Goal: Task Accomplishment & Management: Complete application form

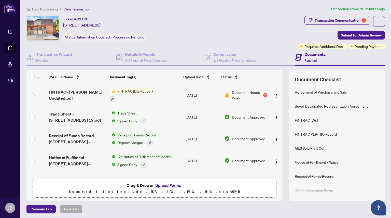
click at [241, 93] on span "Document Needs Work" at bounding box center [247, 94] width 30 height 11
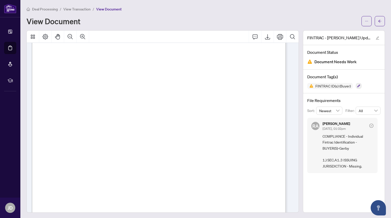
scroll to position [42, 0]
click at [375, 24] on button "button" at bounding box center [380, 21] width 10 height 10
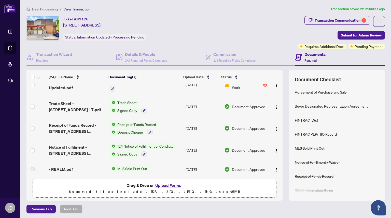
scroll to position [1, 0]
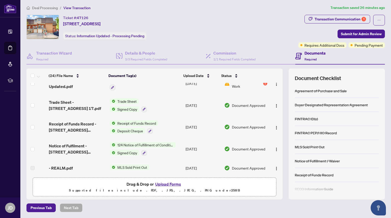
click at [165, 186] on button "Upload Forms" at bounding box center [168, 183] width 29 height 7
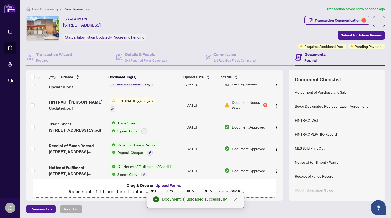
scroll to position [0, 0]
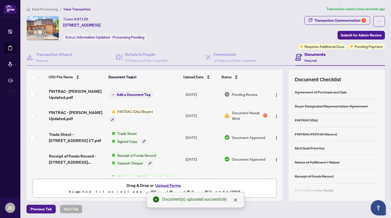
click at [128, 95] on span "Add a Document Tag" at bounding box center [134, 95] width 34 height 4
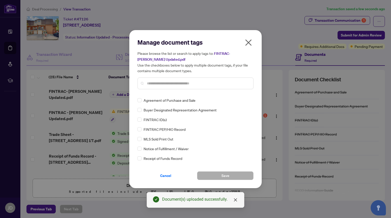
click at [176, 96] on div "Manage document tags Please browse the list or search to apply tags to: FINTRAC…" at bounding box center [195, 109] width 116 height 142
click at [165, 80] on input "text" at bounding box center [198, 83] width 102 height 6
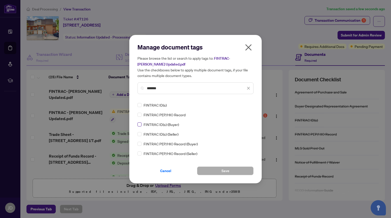
type input "*******"
click at [231, 167] on button "Save" at bounding box center [225, 170] width 57 height 9
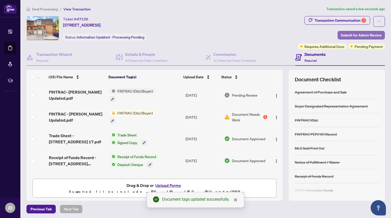
click at [346, 37] on span "Submit for Admin Review" at bounding box center [361, 35] width 41 height 8
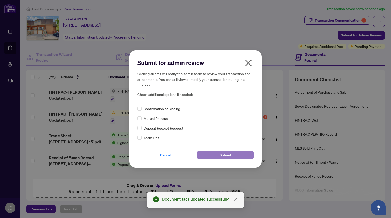
click at [224, 152] on span "Submit" at bounding box center [225, 155] width 11 height 8
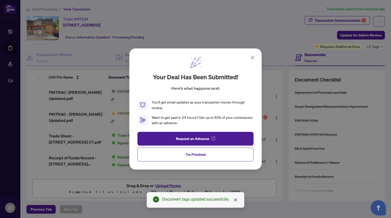
click at [253, 57] on icon at bounding box center [252, 57] width 3 height 3
